Goal: Information Seeking & Learning: Learn about a topic

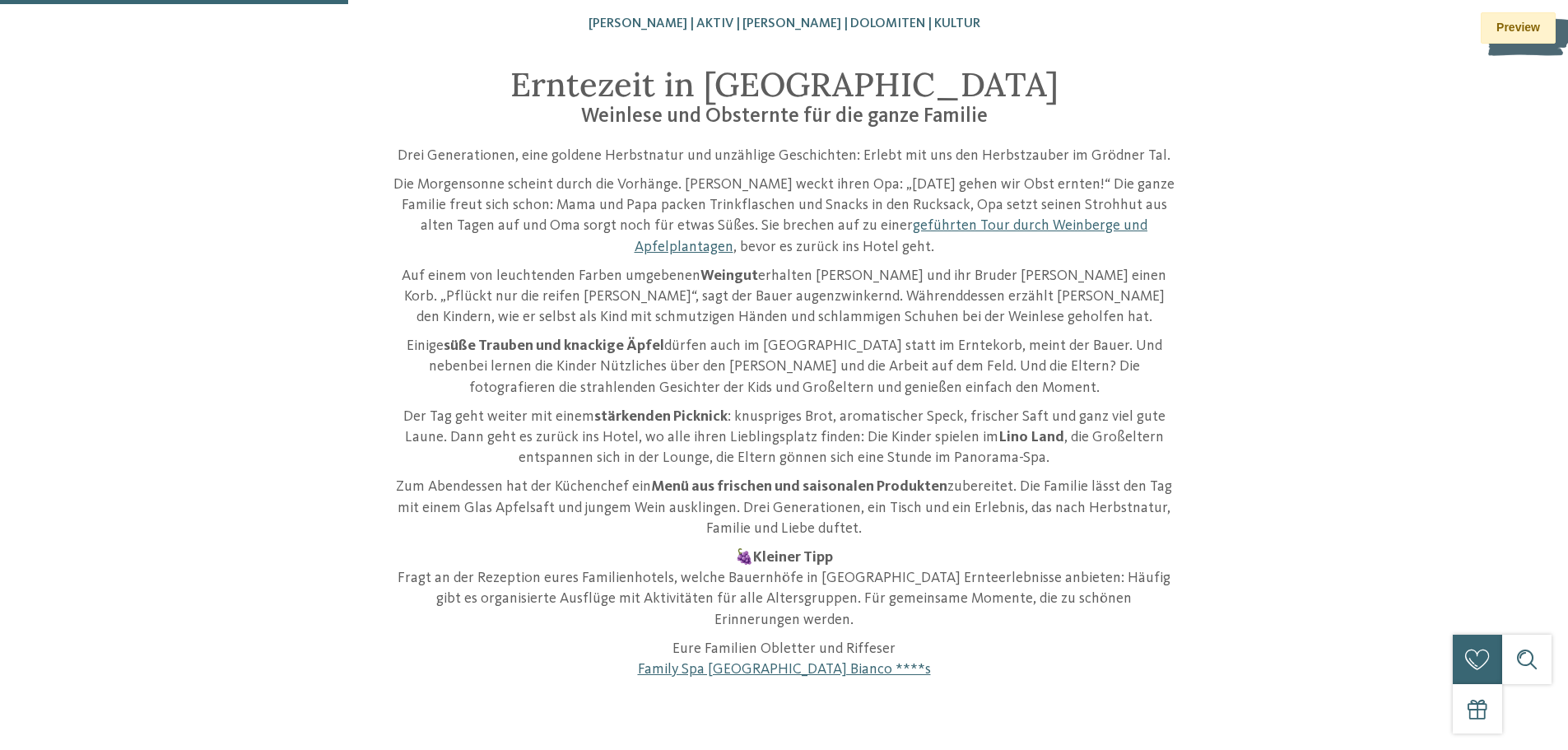
scroll to position [329, 0]
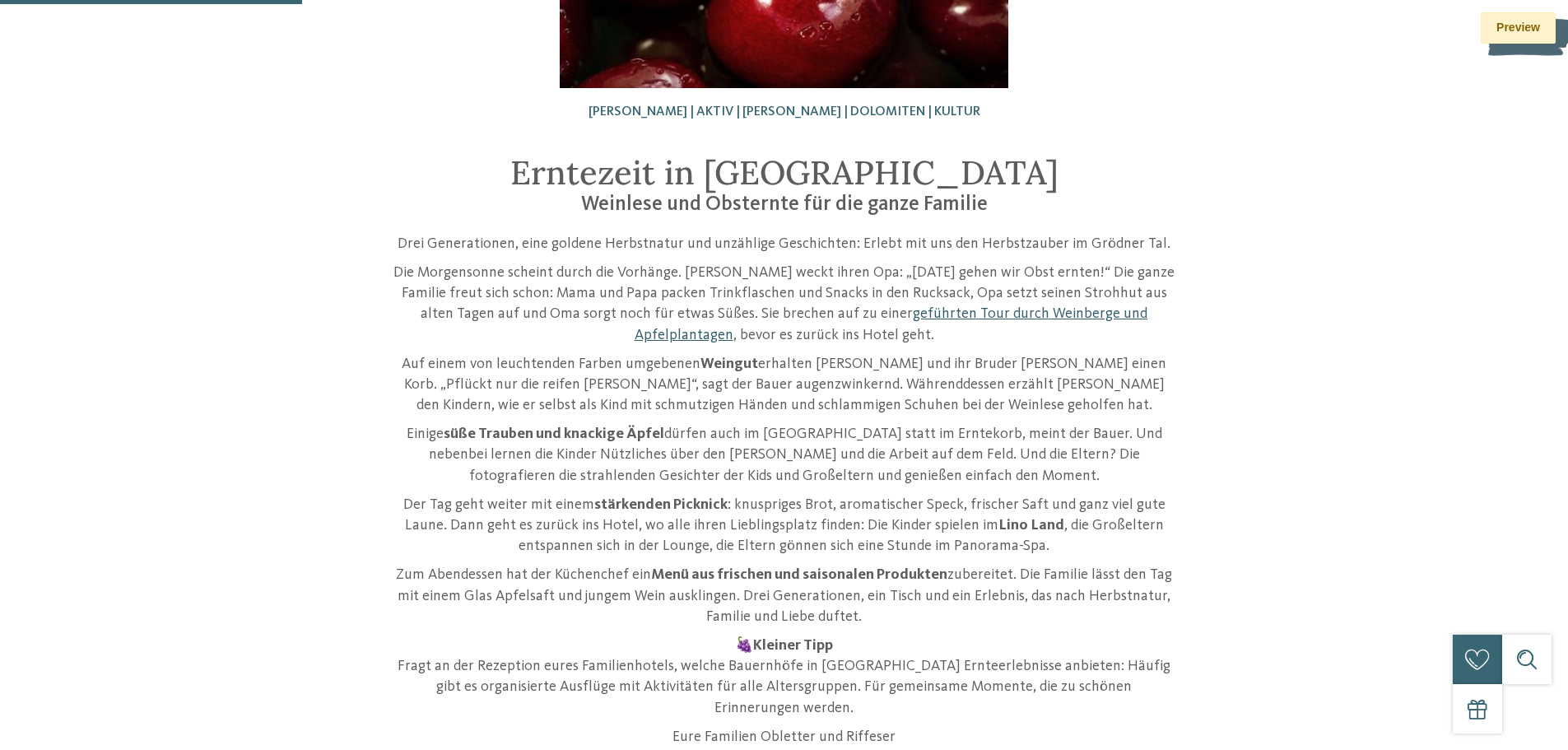
click at [907, 307] on link "geführten Tour durch Weinberge und Apfelplantagen" at bounding box center [891, 324] width 513 height 36
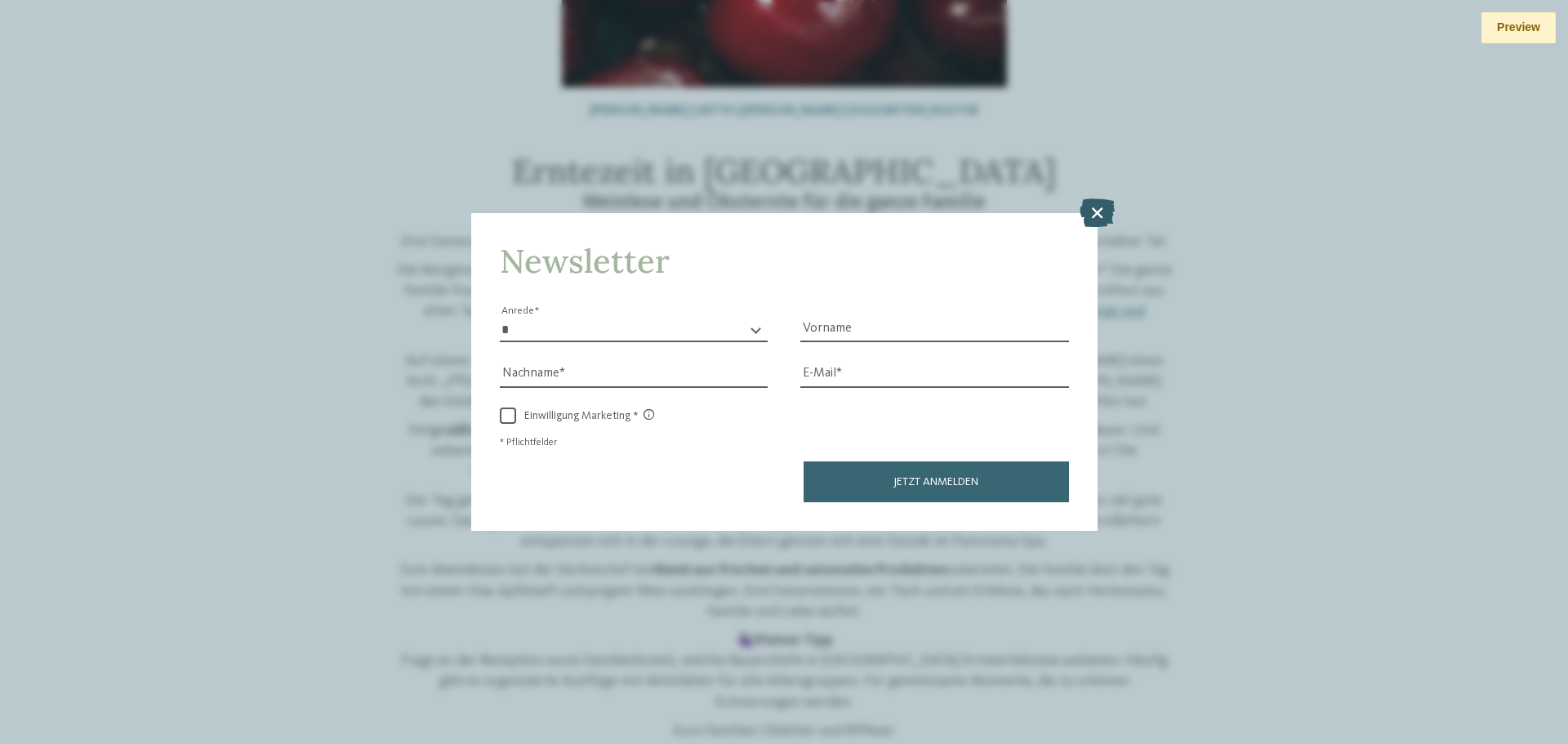
click at [1086, 206] on icon at bounding box center [1098, 213] width 35 height 28
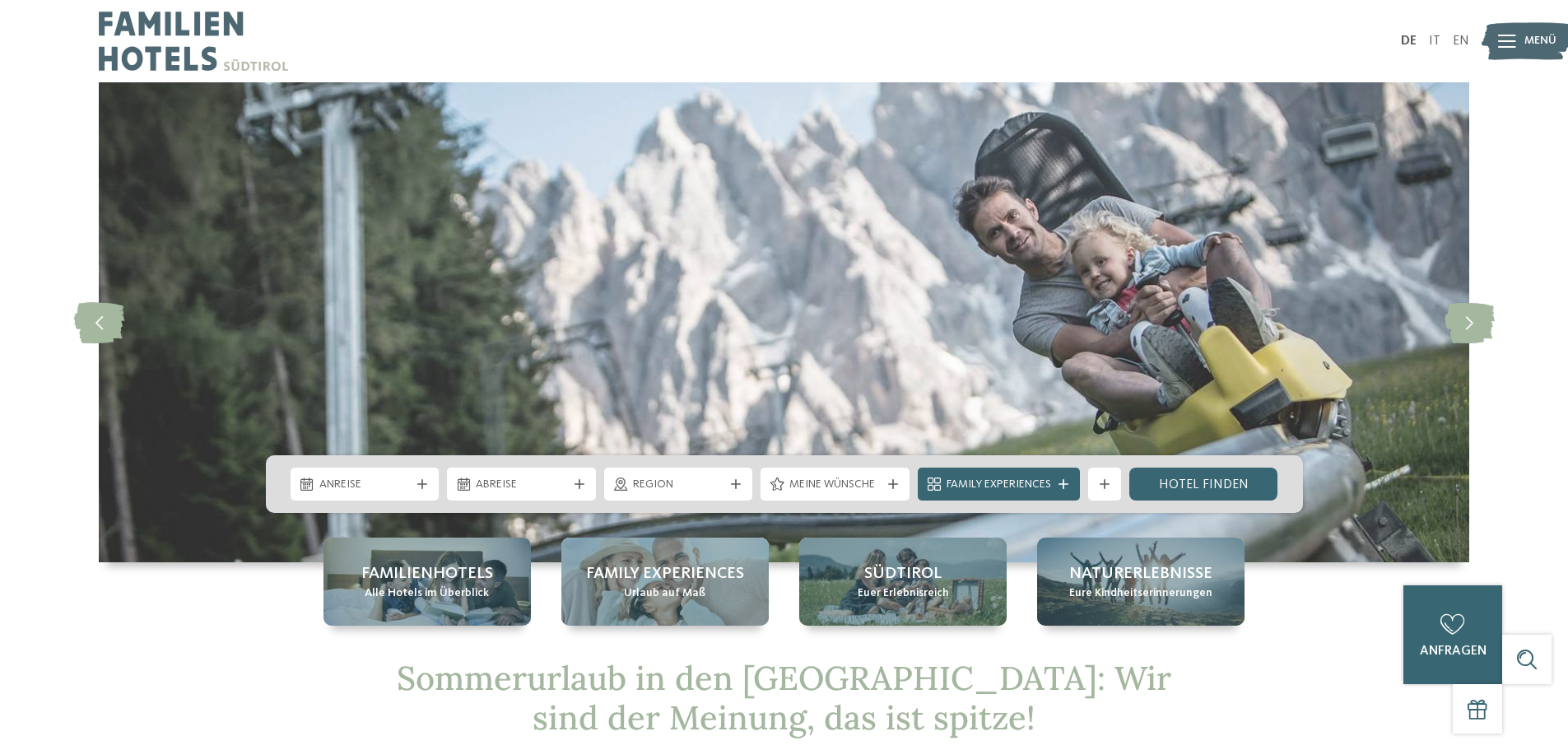
click at [1434, 38] on link "IT" at bounding box center [1434, 41] width 12 height 13
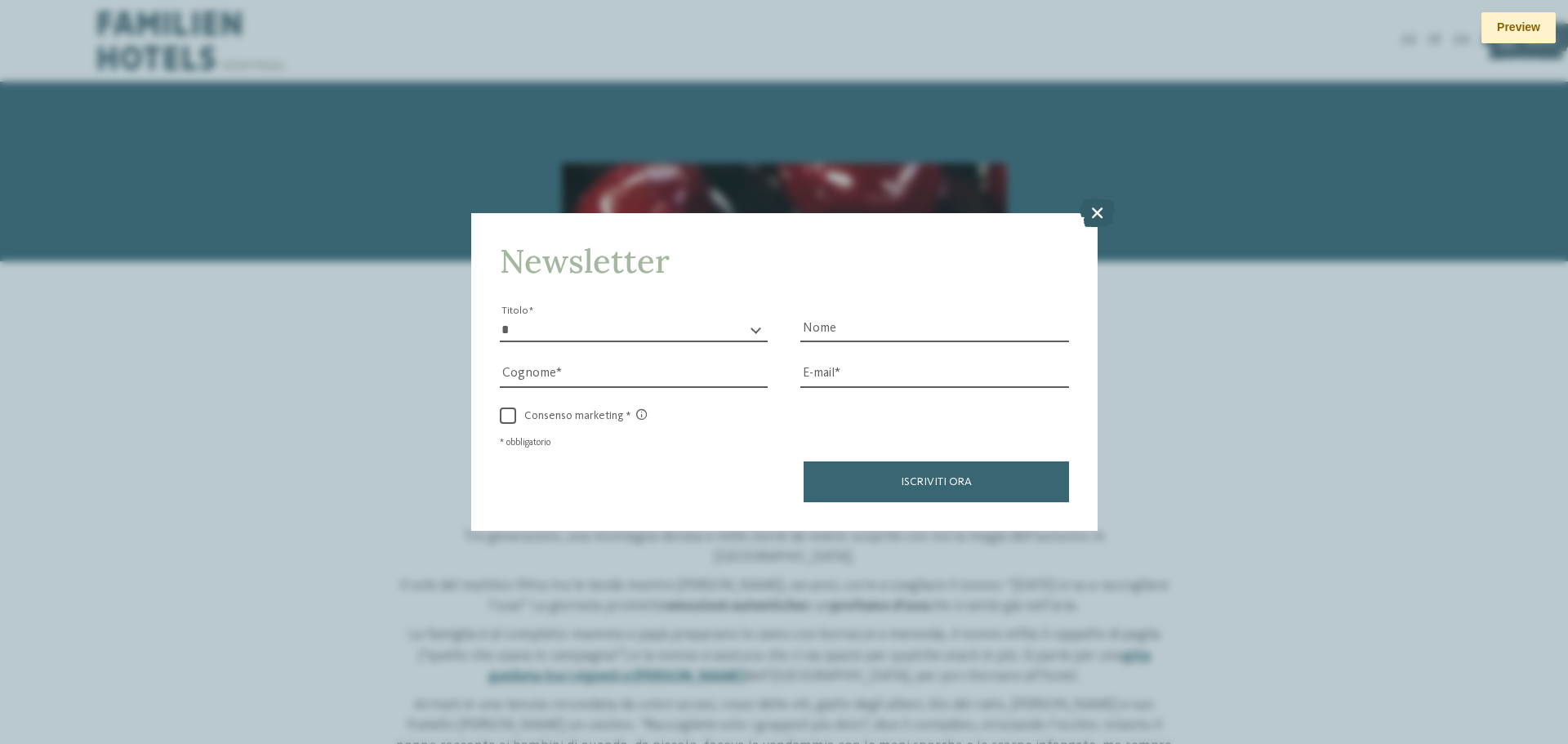
click at [1091, 205] on icon at bounding box center [1098, 213] width 35 height 28
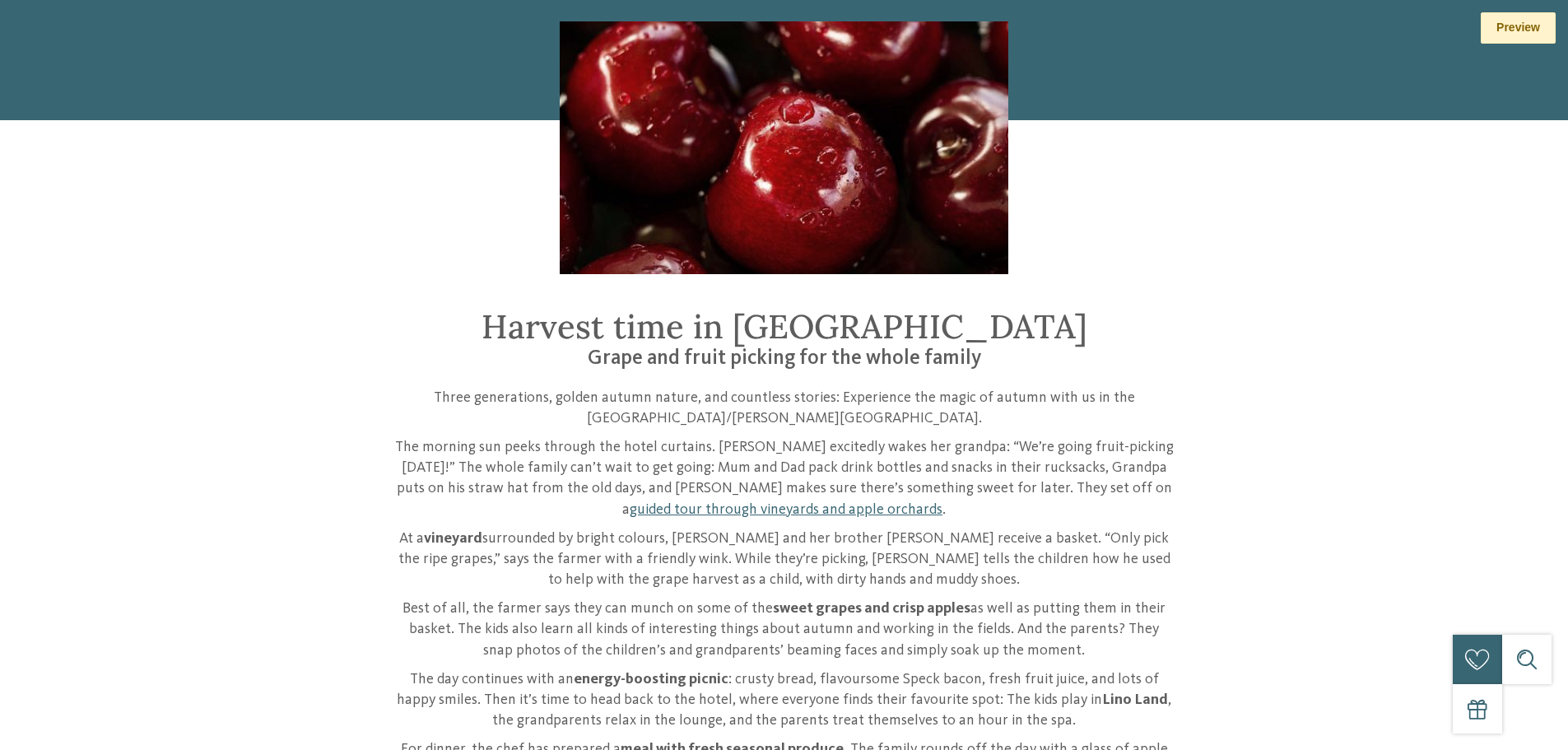
scroll to position [412, 0]
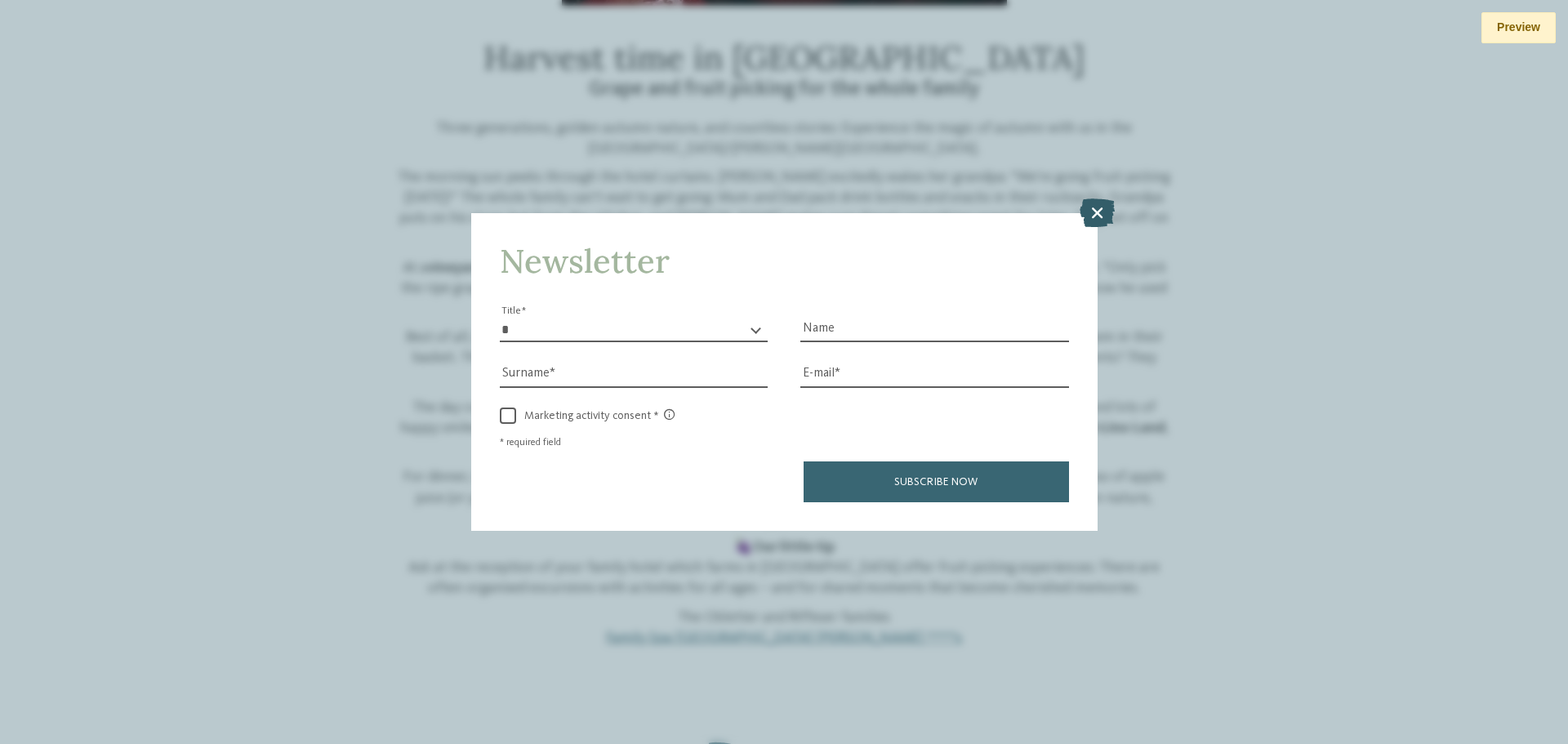
click at [1091, 224] on icon at bounding box center [1098, 213] width 35 height 28
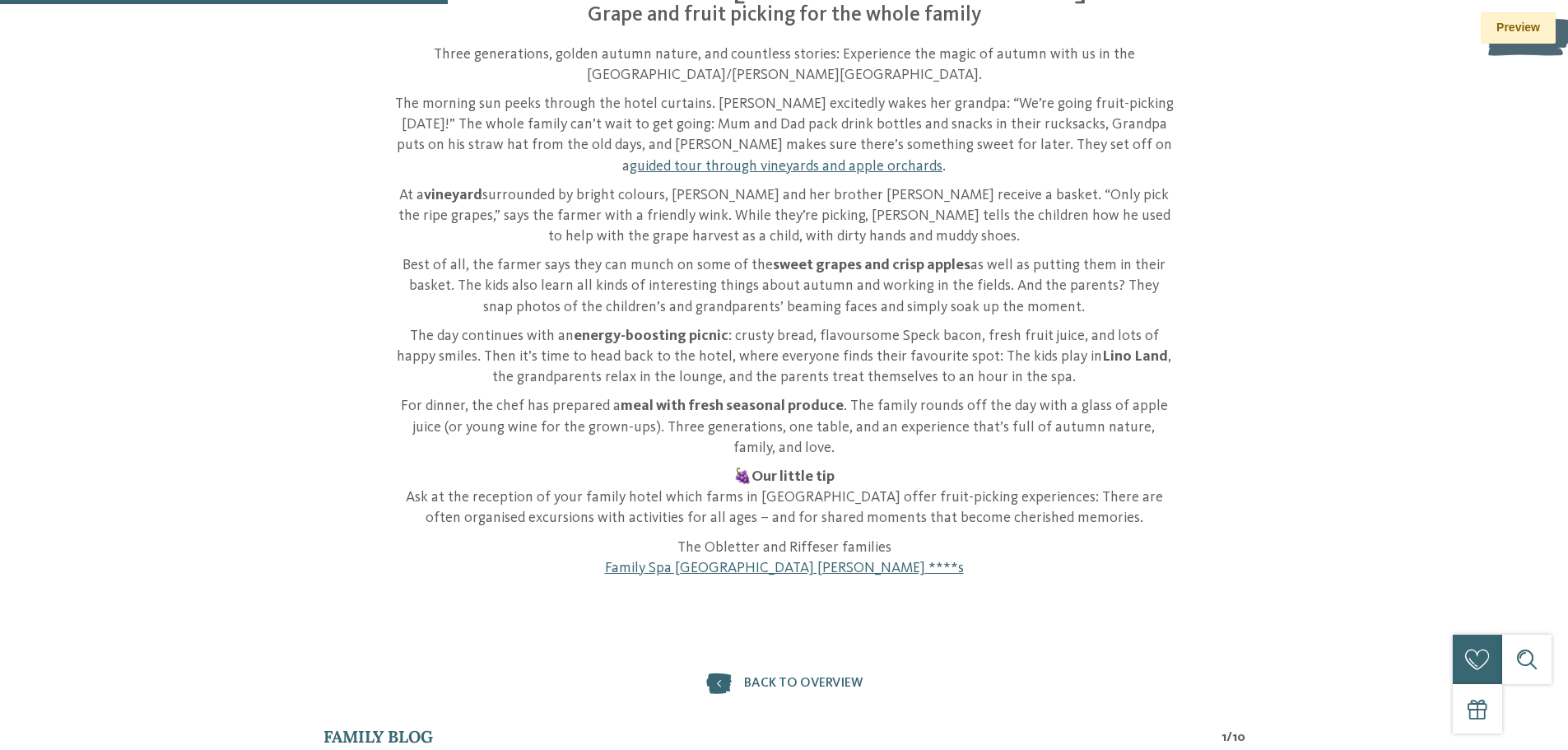
scroll to position [494, 0]
